Goal: Check status: Check status

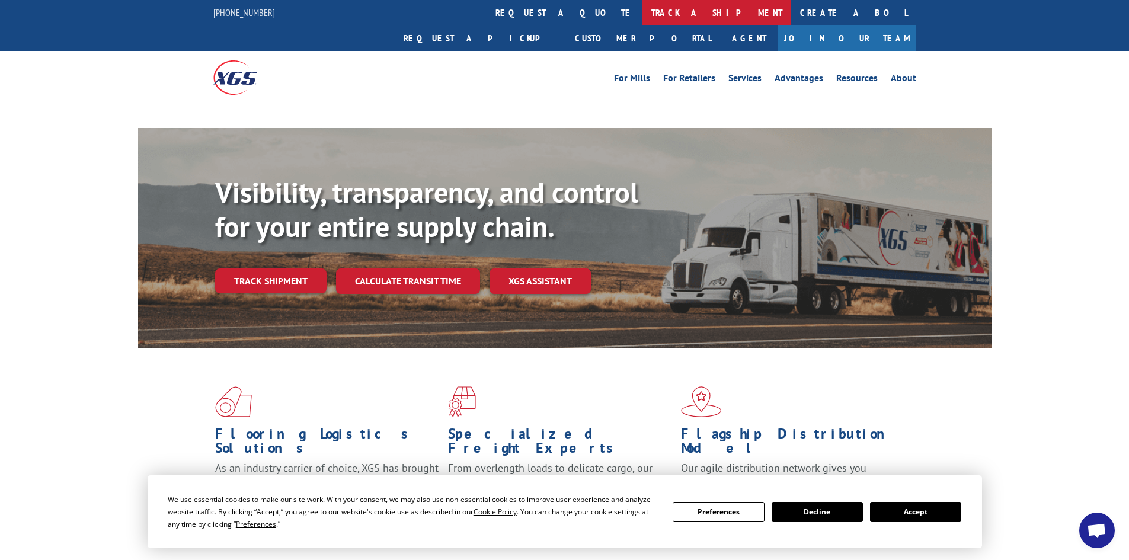
click at [642, 11] on link "track a shipment" at bounding box center [716, 12] width 149 height 25
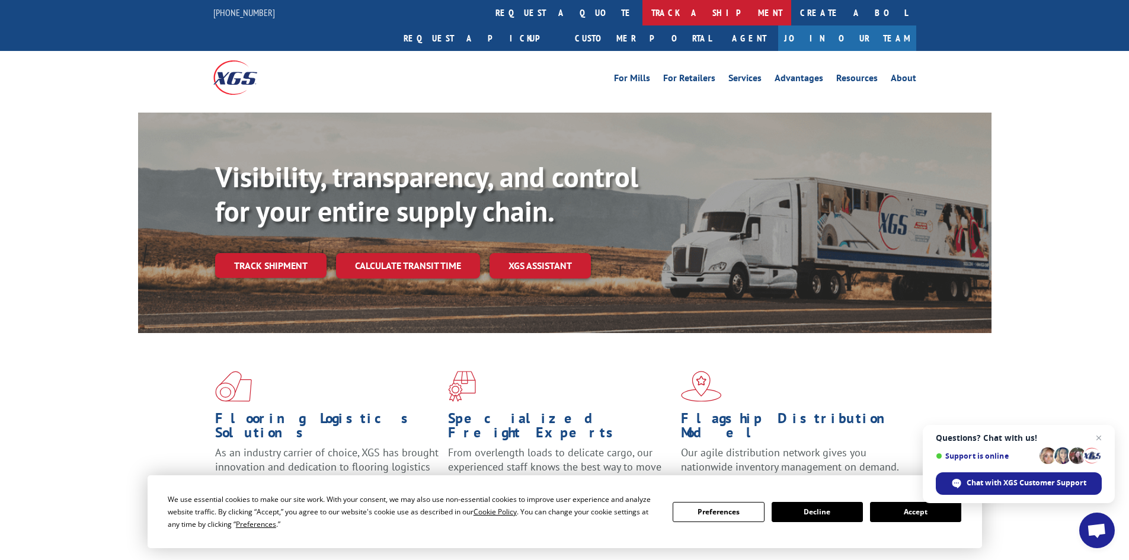
click at [642, 11] on link "track a shipment" at bounding box center [716, 12] width 149 height 25
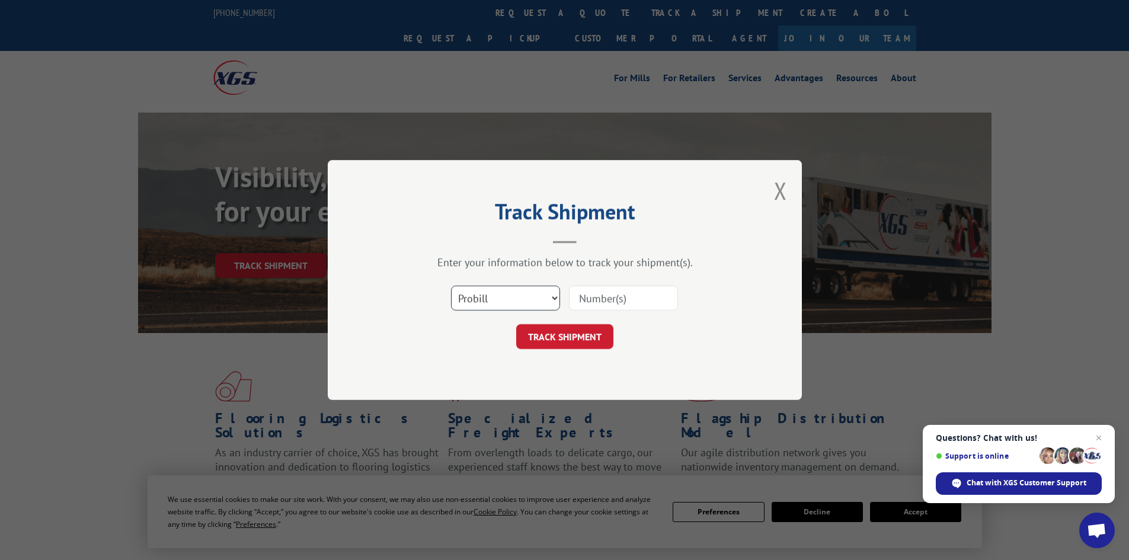
click at [489, 296] on select "Select category... Probill BOL PO" at bounding box center [505, 298] width 109 height 25
select select "bol"
click at [451, 286] on select "Select category... Probill BOL PO" at bounding box center [505, 298] width 109 height 25
click at [619, 299] on input at bounding box center [623, 298] width 109 height 25
type input "5576925"
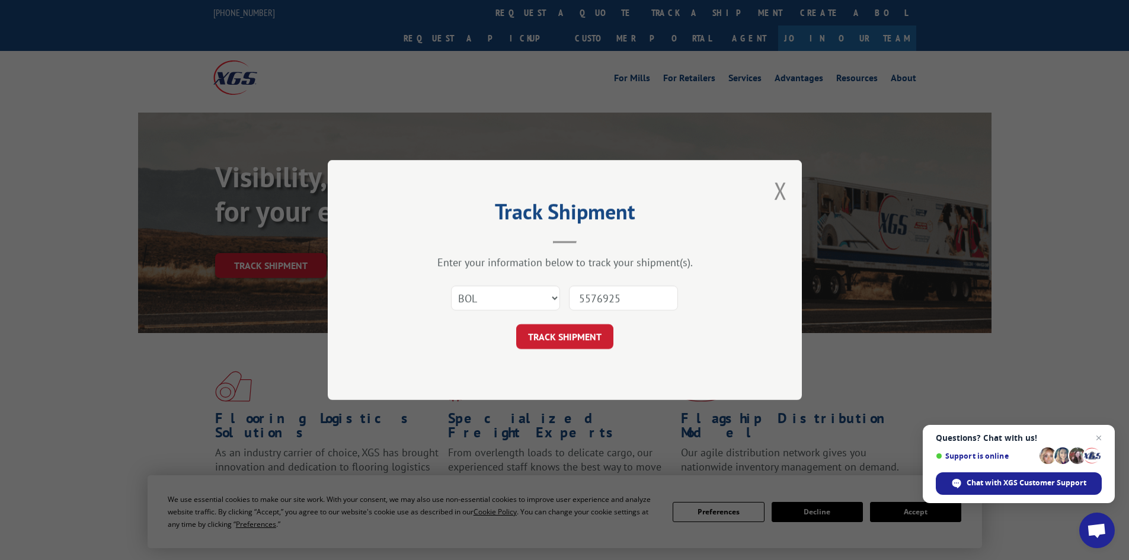
click button "TRACK SHIPMENT" at bounding box center [564, 336] width 97 height 25
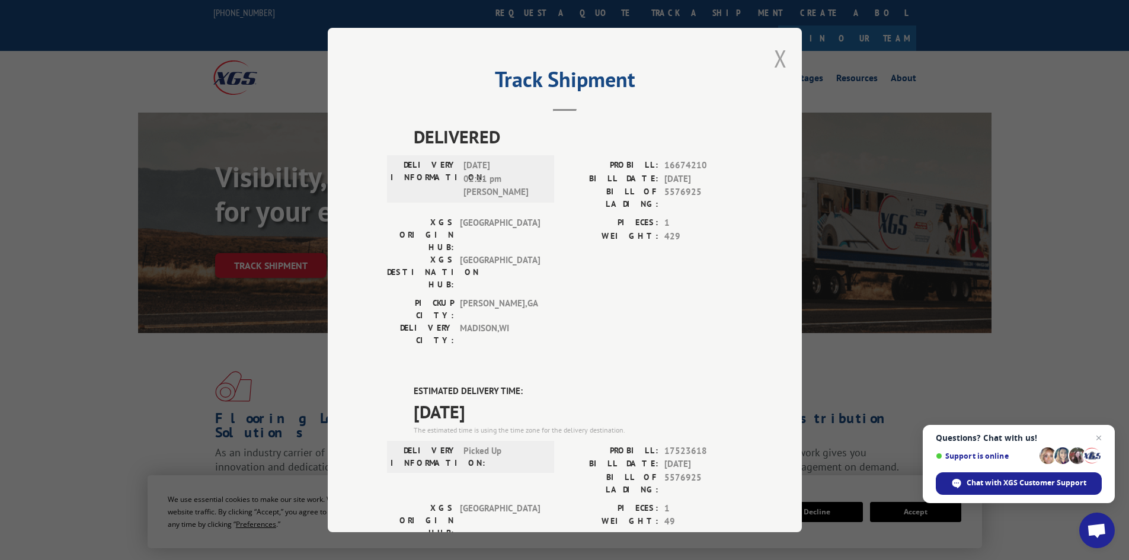
click at [774, 59] on button "Close modal" at bounding box center [780, 58] width 13 height 31
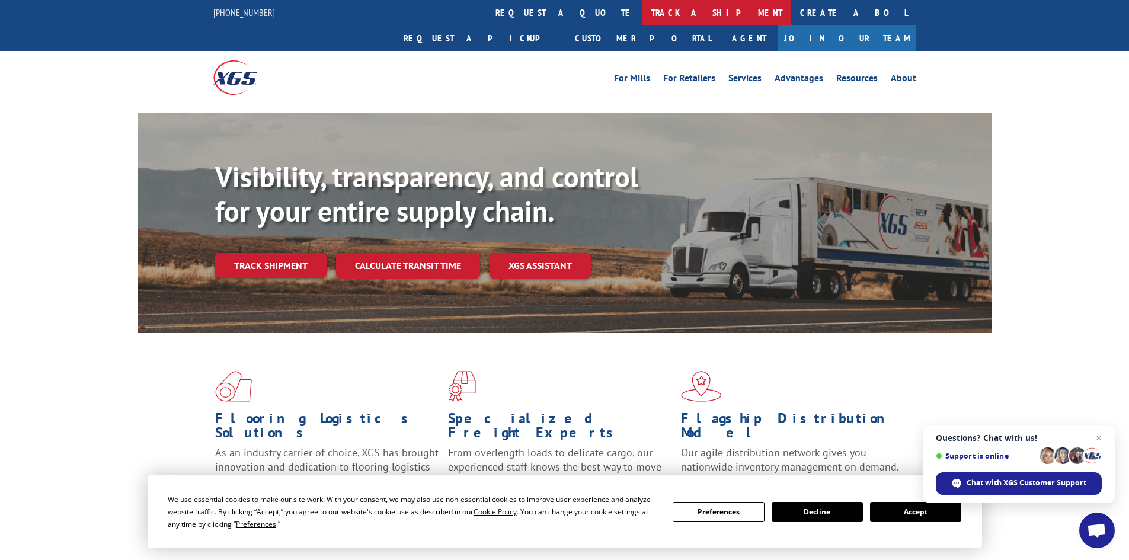
click at [642, 15] on link "track a shipment" at bounding box center [716, 12] width 149 height 25
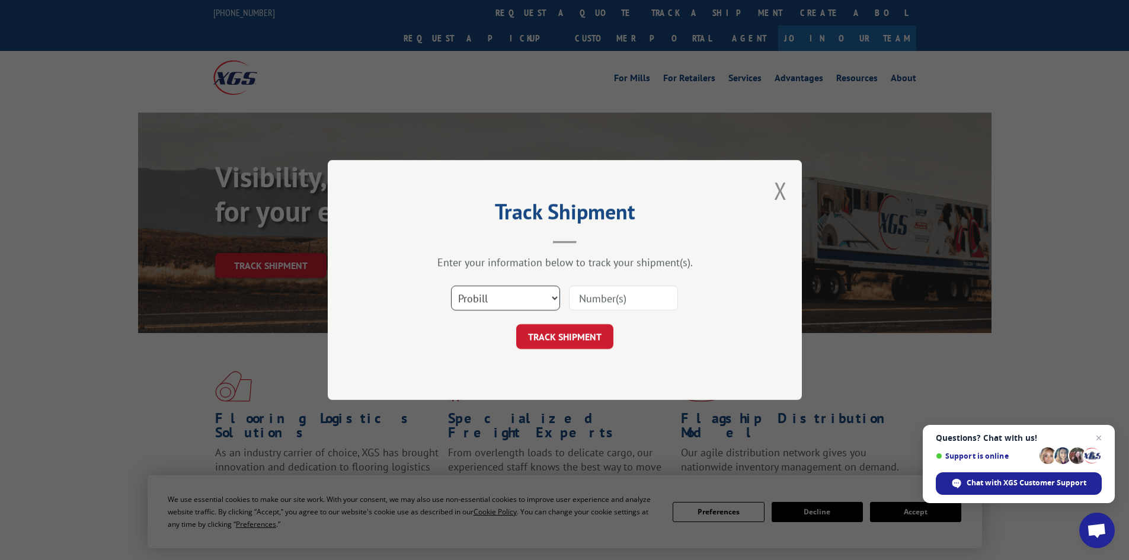
click at [502, 303] on select "Select category... Probill BOL PO" at bounding box center [505, 298] width 109 height 25
select select "bol"
click at [451, 286] on select "Select category... Probill BOL PO" at bounding box center [505, 298] width 109 height 25
click at [623, 298] on input at bounding box center [623, 298] width 109 height 25
type input "7064890"
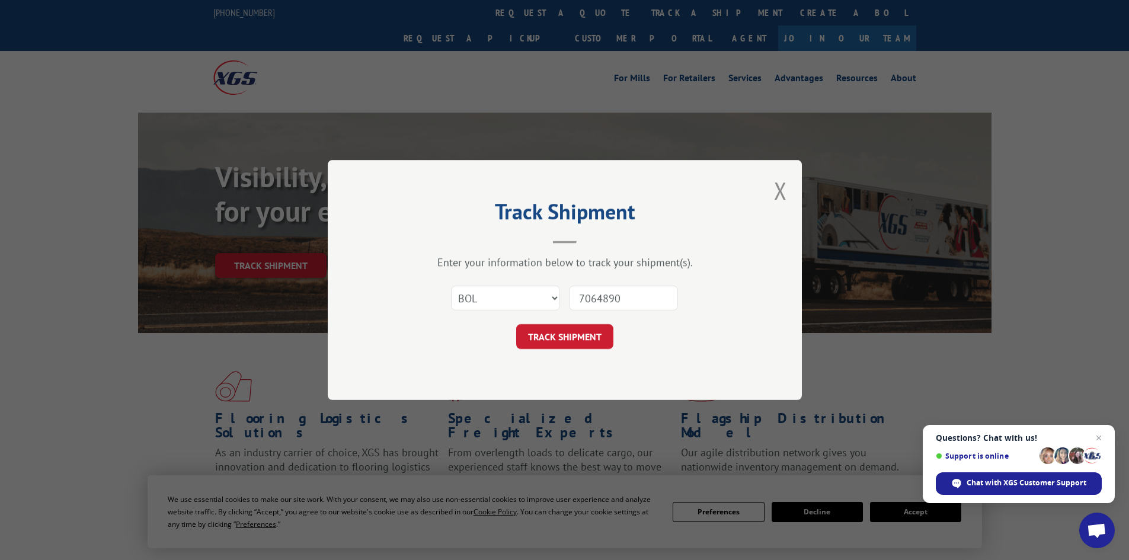
click at [516, 324] on button "TRACK SHIPMENT" at bounding box center [564, 336] width 97 height 25
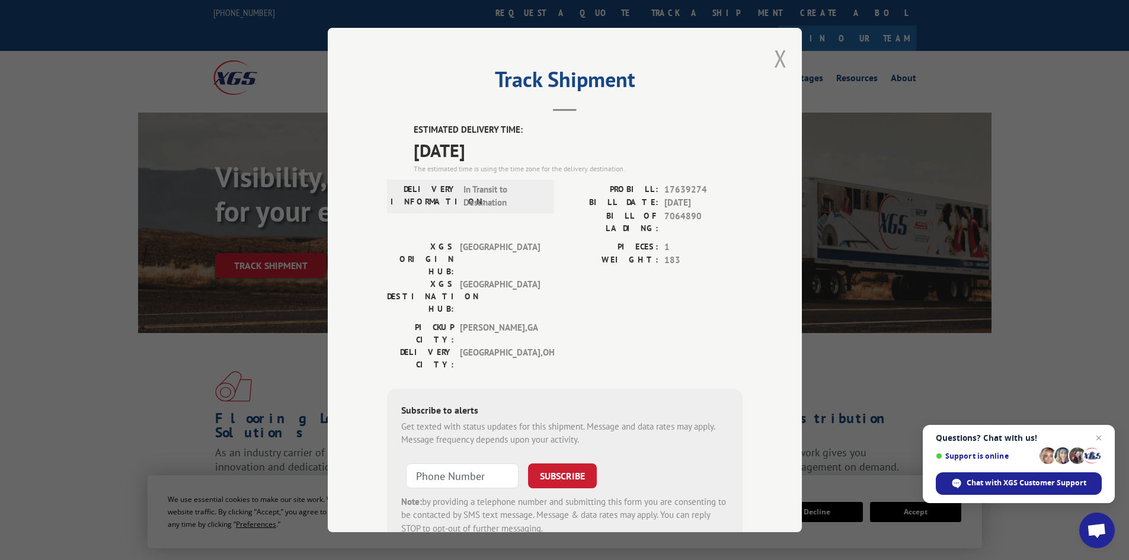
click at [778, 55] on button "Close modal" at bounding box center [780, 58] width 13 height 31
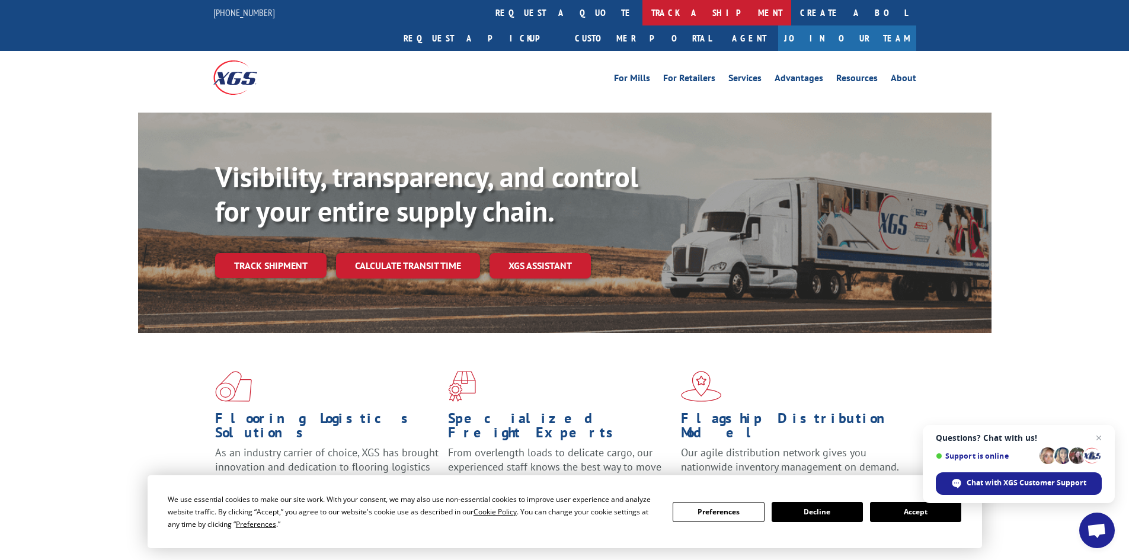
click at [642, 5] on link "track a shipment" at bounding box center [716, 12] width 149 height 25
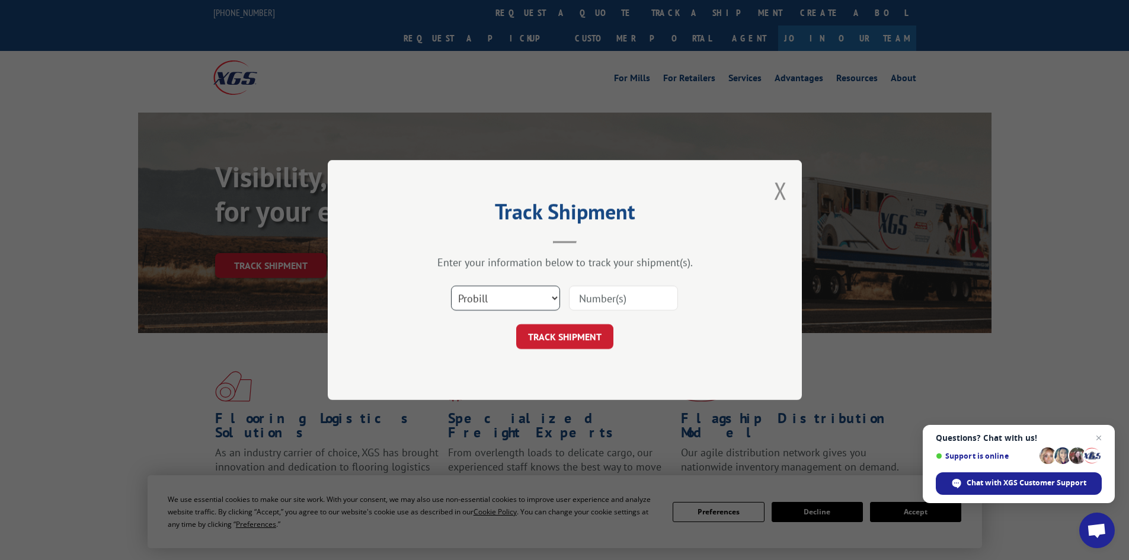
click at [528, 299] on select "Select category... Probill BOL PO" at bounding box center [505, 298] width 109 height 25
select select "bol"
click at [451, 286] on select "Select category... Probill BOL PO" at bounding box center [505, 298] width 109 height 25
click at [598, 294] on input at bounding box center [623, 298] width 109 height 25
type input "7064889"
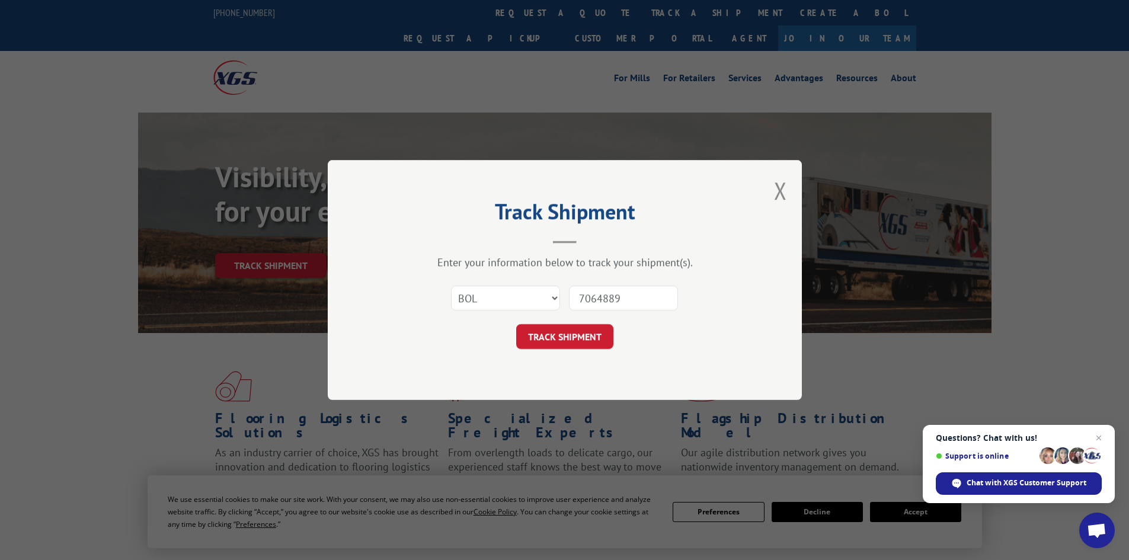
click button "TRACK SHIPMENT" at bounding box center [564, 336] width 97 height 25
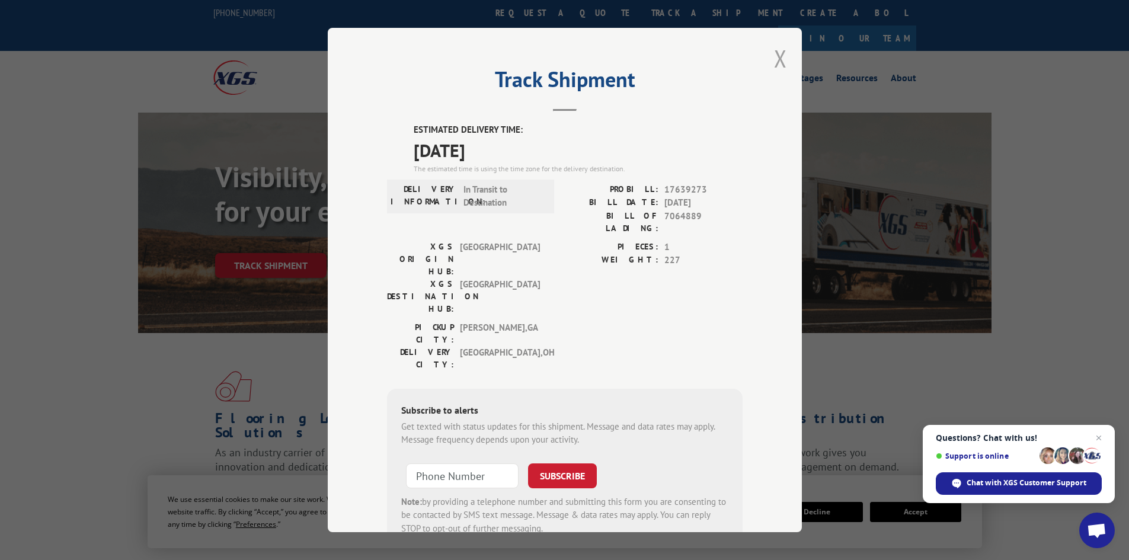
click at [774, 62] on button "Close modal" at bounding box center [780, 58] width 13 height 31
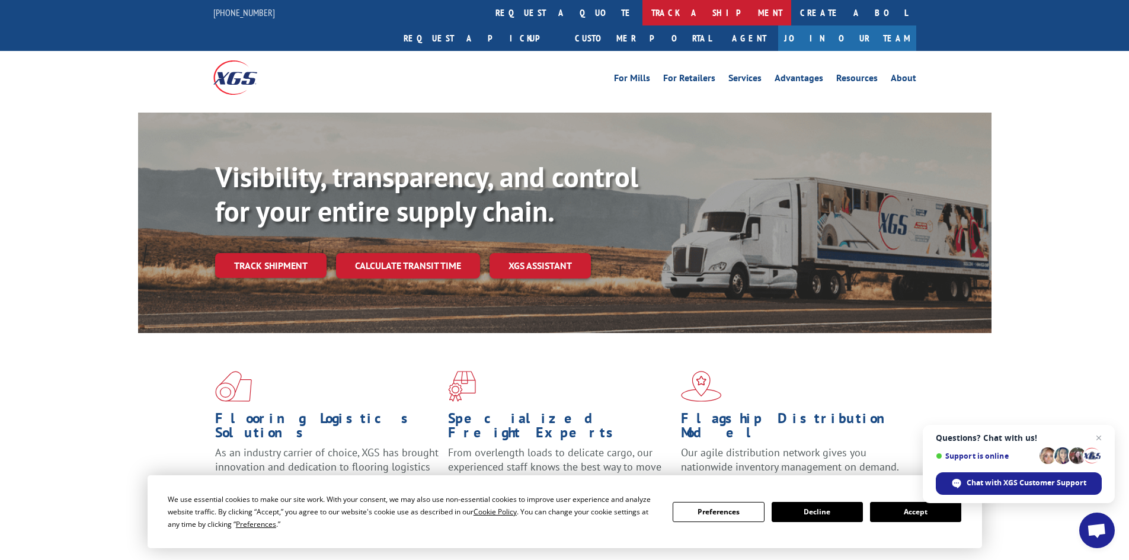
click at [642, 8] on link "track a shipment" at bounding box center [716, 12] width 149 height 25
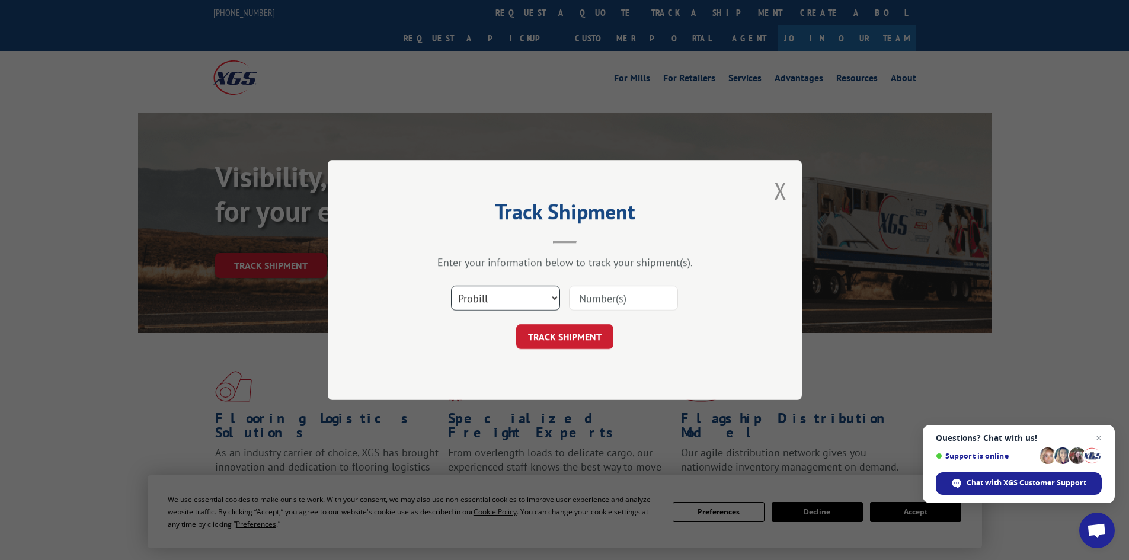
click at [493, 298] on select "Select category... Probill BOL PO" at bounding box center [505, 298] width 109 height 25
select select "bol"
click at [451, 286] on select "Select category... Probill BOL PO" at bounding box center [505, 298] width 109 height 25
click at [605, 302] on input at bounding box center [623, 298] width 109 height 25
type input "477386"
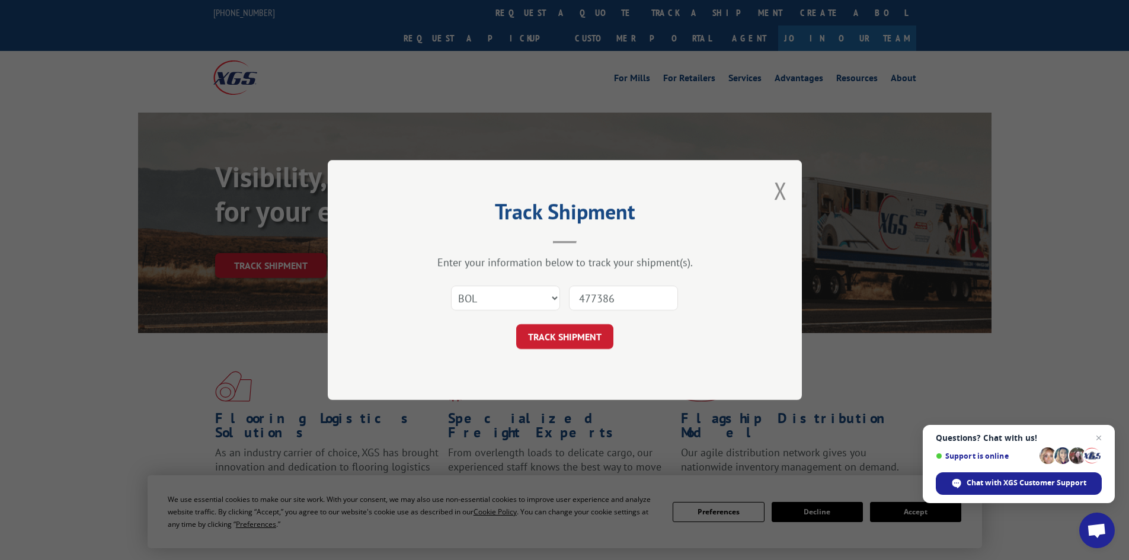
click button "TRACK SHIPMENT" at bounding box center [564, 336] width 97 height 25
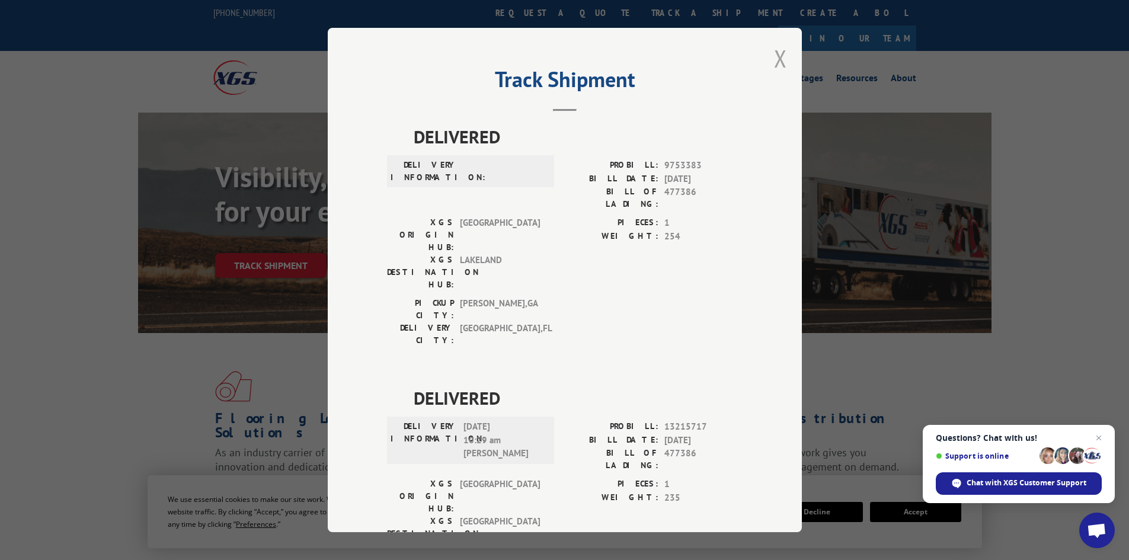
click at [775, 60] on button "Close modal" at bounding box center [780, 58] width 13 height 31
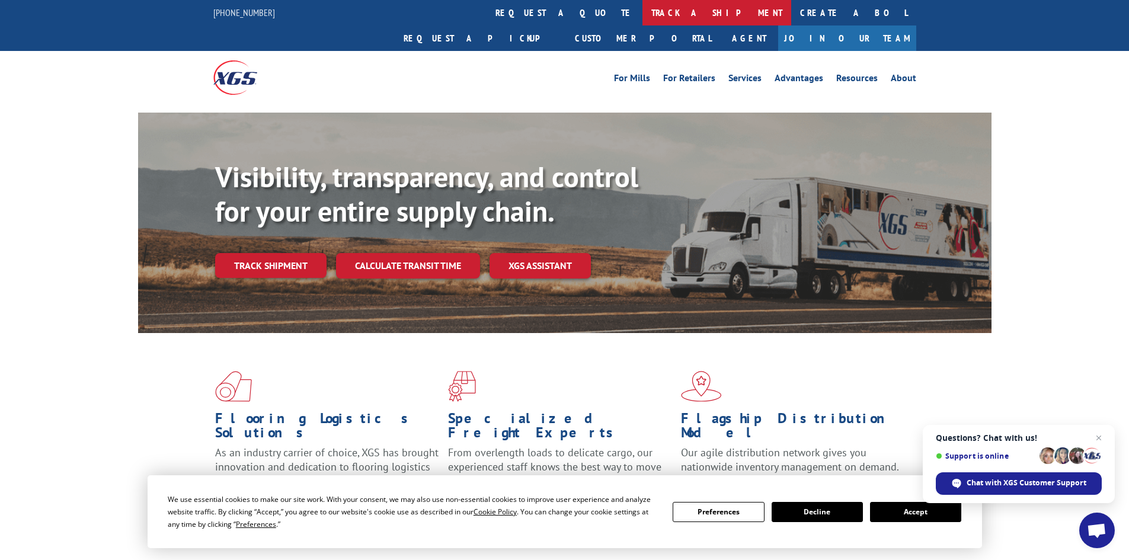
click at [642, 15] on link "track a shipment" at bounding box center [716, 12] width 149 height 25
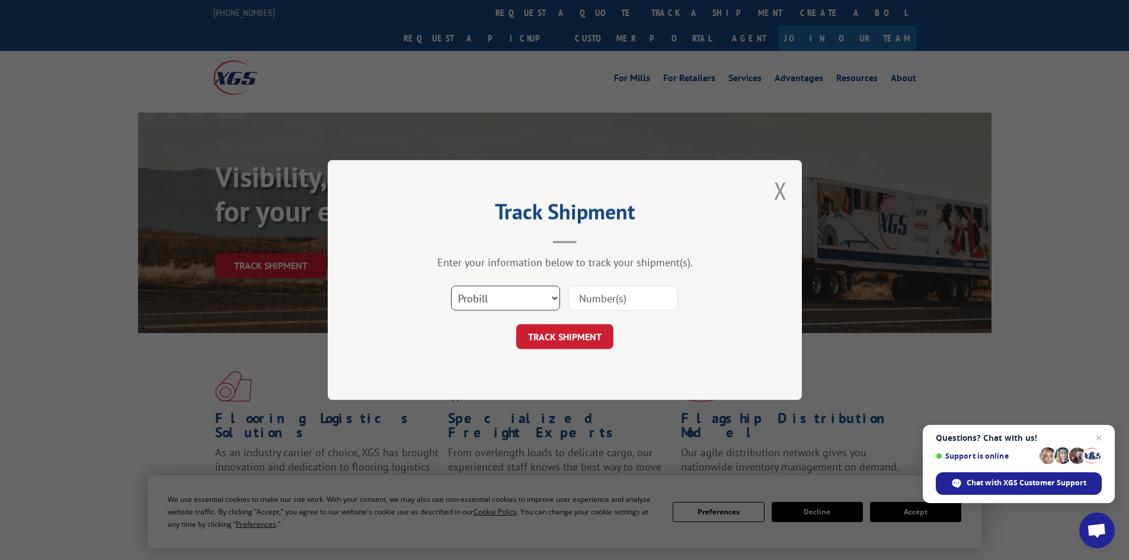
click at [515, 302] on select "Select category... Probill BOL PO" at bounding box center [505, 298] width 109 height 25
select select "bol"
click at [451, 286] on select "Select category... Probill BOL PO" at bounding box center [505, 298] width 109 height 25
click at [633, 298] on input at bounding box center [623, 298] width 109 height 25
type input "7069203"
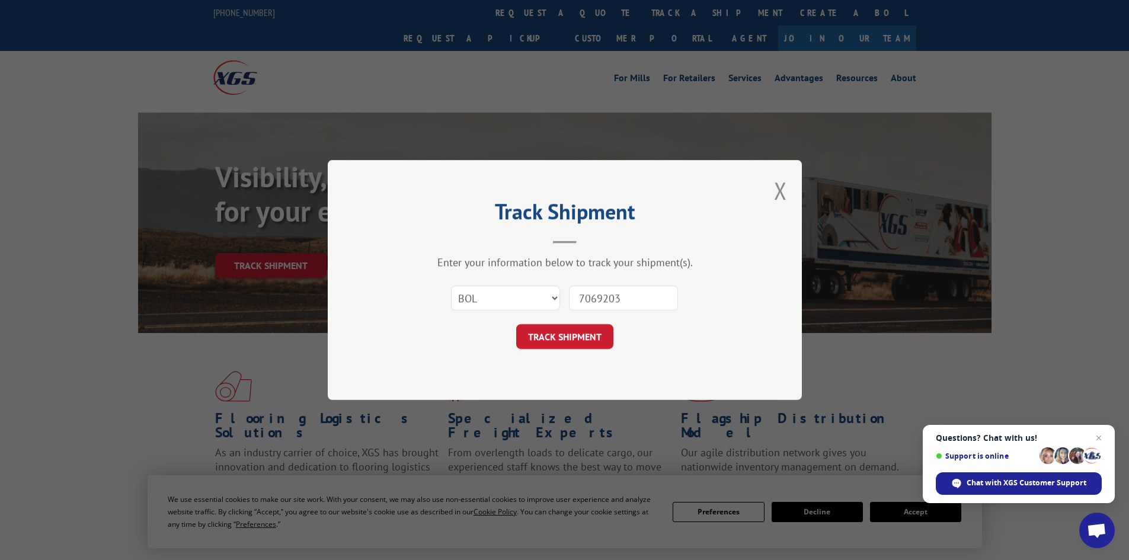
click at [516, 324] on button "TRACK SHIPMENT" at bounding box center [564, 336] width 97 height 25
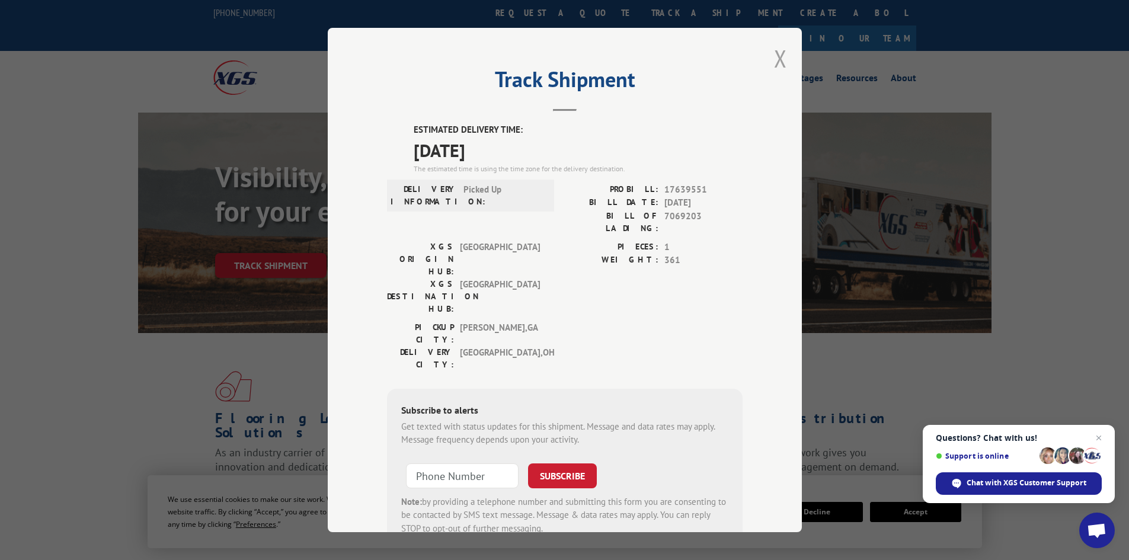
click at [775, 61] on button "Close modal" at bounding box center [780, 58] width 13 height 31
